Goal: Information Seeking & Learning: Learn about a topic

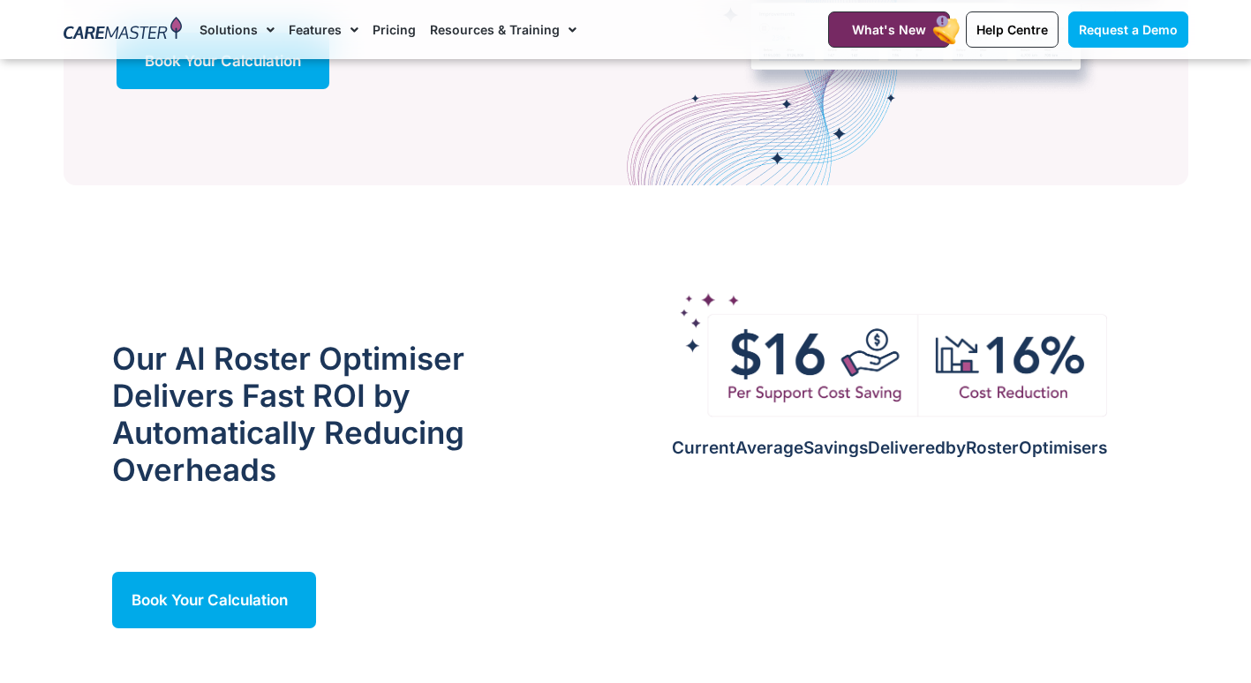
scroll to position [1483, 0]
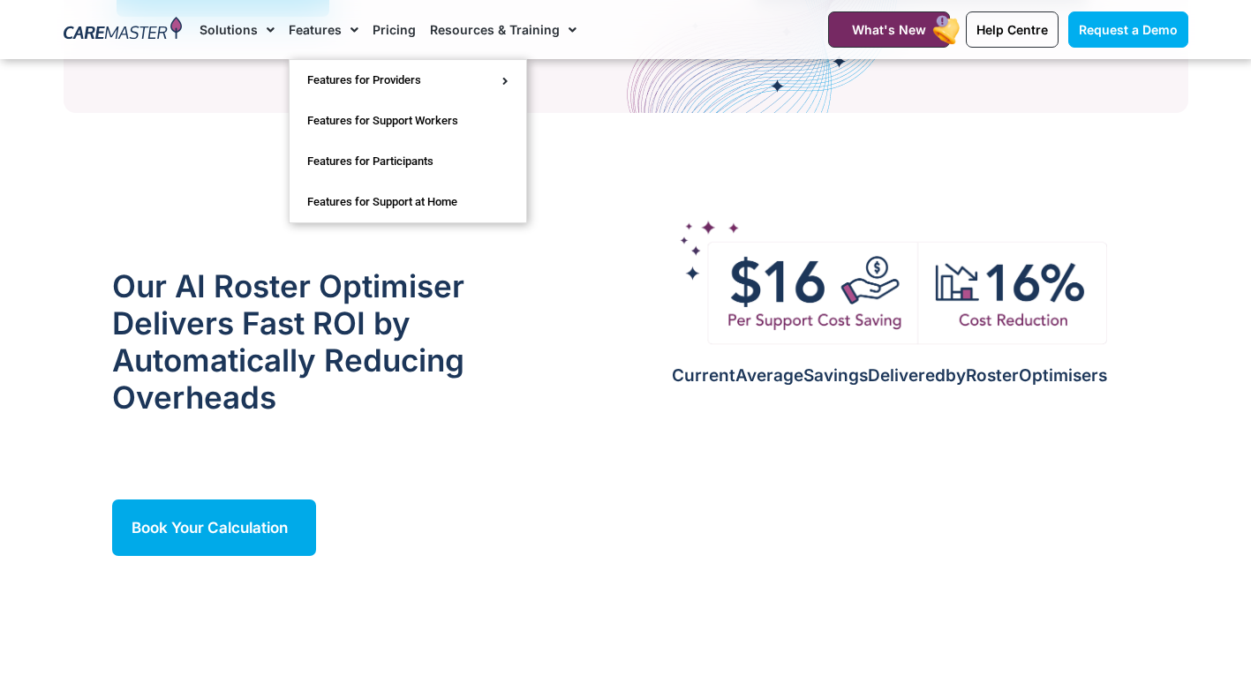
click at [335, 29] on link "Features" at bounding box center [324, 29] width 70 height 59
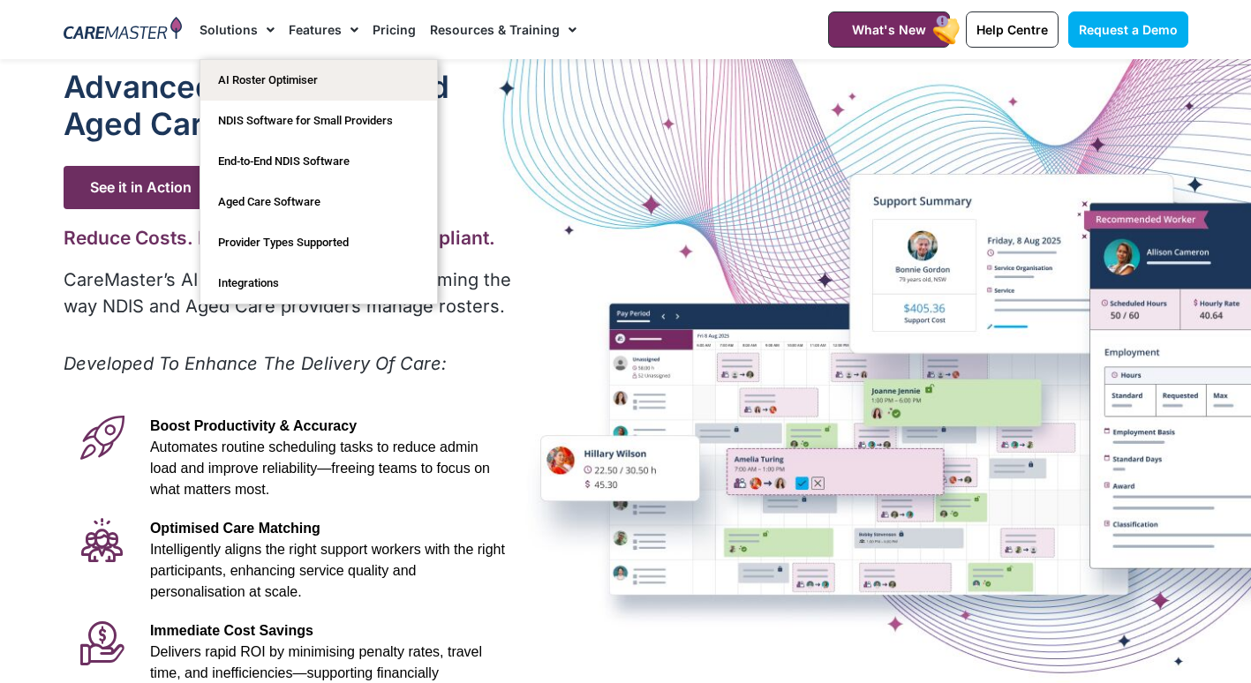
click at [263, 34] on span "Menu" at bounding box center [266, 30] width 17 height 30
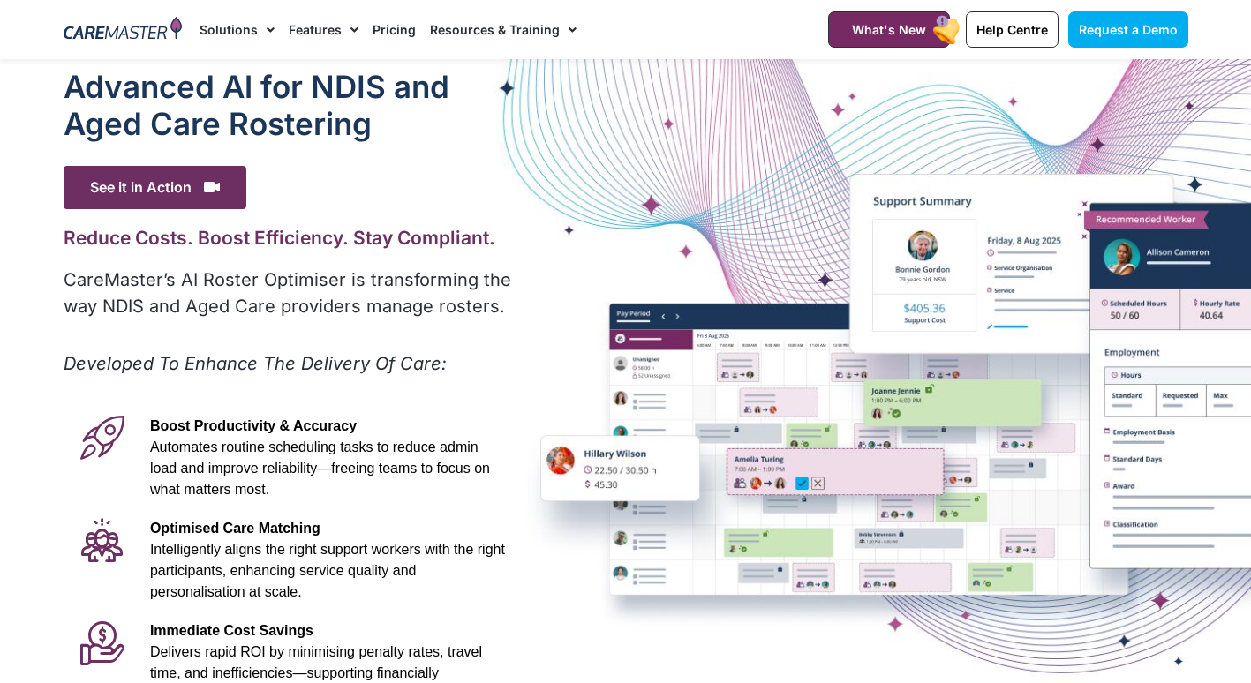
click at [264, 35] on span "Menu" at bounding box center [266, 30] width 17 height 30
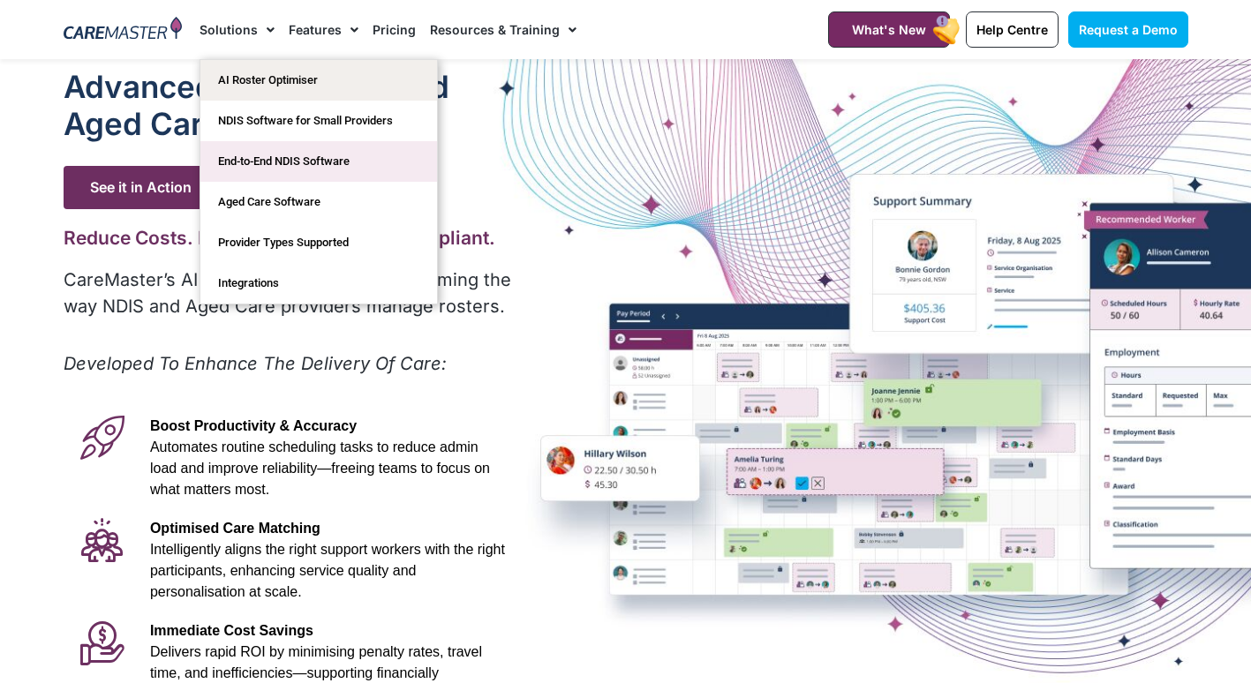
click at [382, 169] on link "End-to-End NDIS Software" at bounding box center [318, 161] width 237 height 41
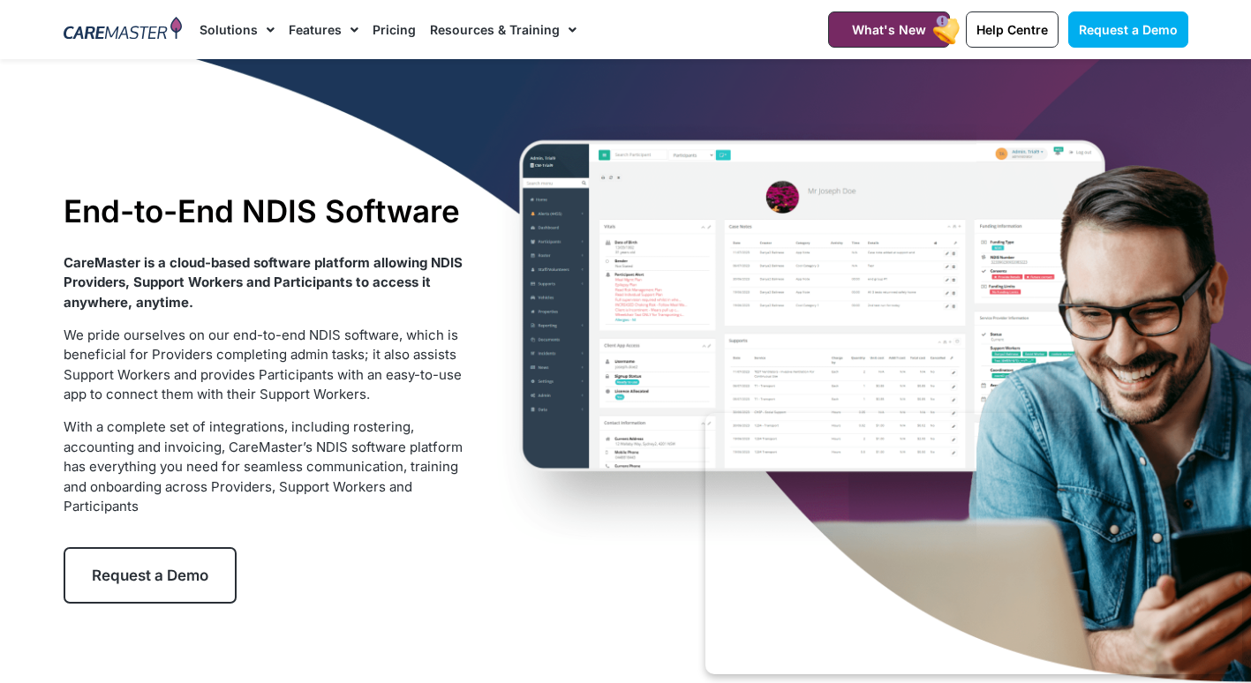
click at [564, 29] on span "Menu" at bounding box center [568, 30] width 17 height 30
click at [561, 26] on span "Menu" at bounding box center [568, 30] width 17 height 30
